Goal: Task Accomplishment & Management: Manage account settings

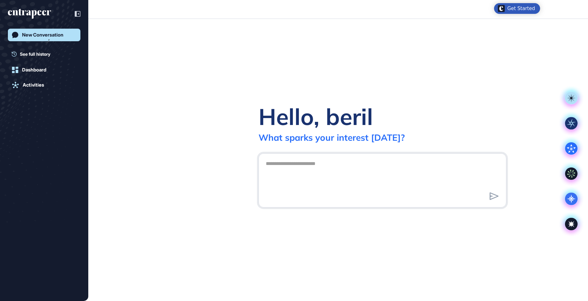
scroll to position [0, 0]
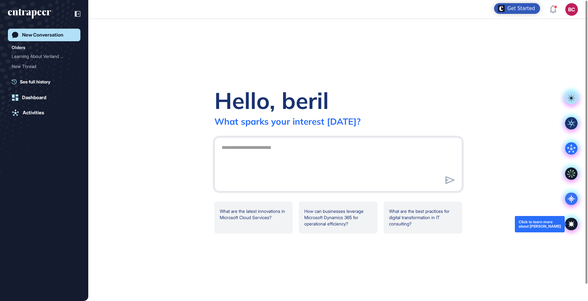
click at [570, 218] on icon at bounding box center [571, 224] width 13 height 13
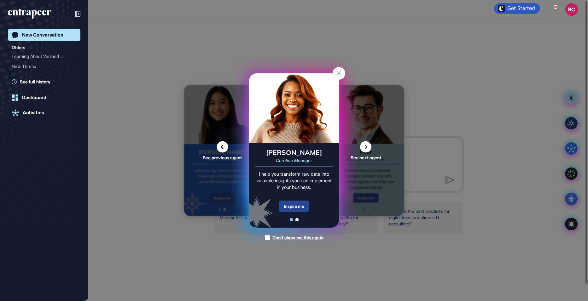
click at [289, 208] on div "Inspire me" at bounding box center [294, 206] width 30 height 11
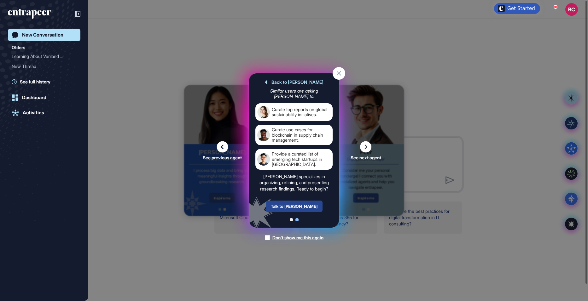
click at [298, 208] on div "Talk to [PERSON_NAME]" at bounding box center [294, 206] width 57 height 11
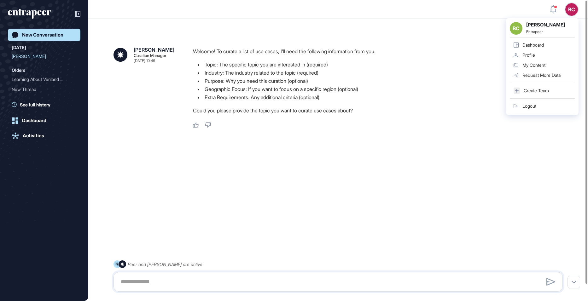
click at [574, 12] on div "bc bc [PERSON_NAME] Entrapeer Dashboard Profile My Content Request More Data Cr…" at bounding box center [571, 9] width 13 height 13
click at [526, 102] on link "Logout" at bounding box center [542, 106] width 65 height 10
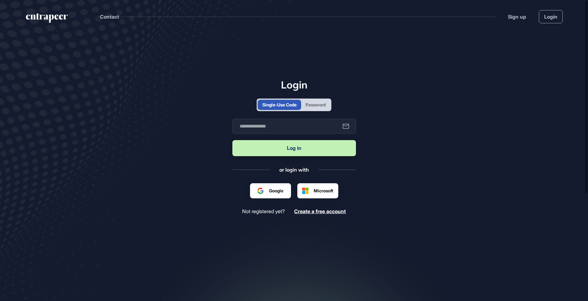
click at [319, 105] on div "Password" at bounding box center [316, 105] width 20 height 7
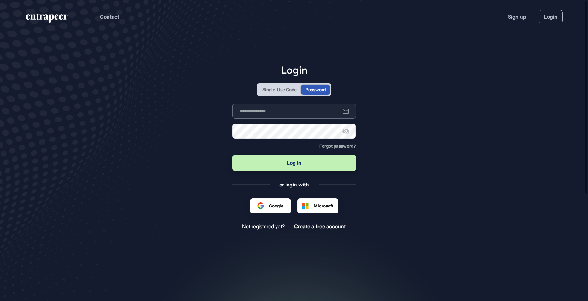
click at [296, 112] on input "text" at bounding box center [294, 111] width 124 height 15
type input "**********"
click at [275, 166] on button "Log in" at bounding box center [294, 163] width 124 height 16
